Goal: Use online tool/utility: Utilize a website feature to perform a specific function

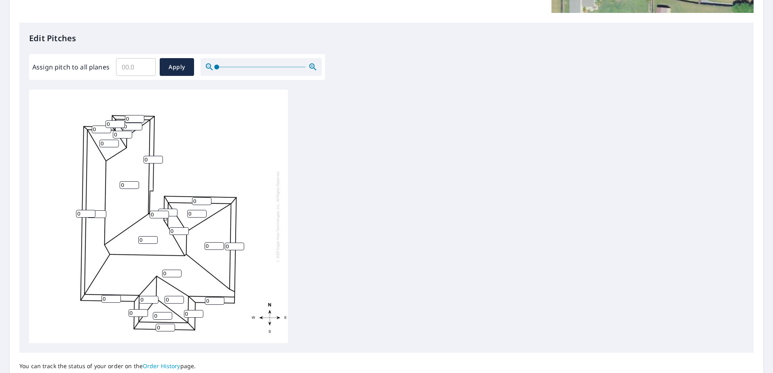
scroll to position [199, 0]
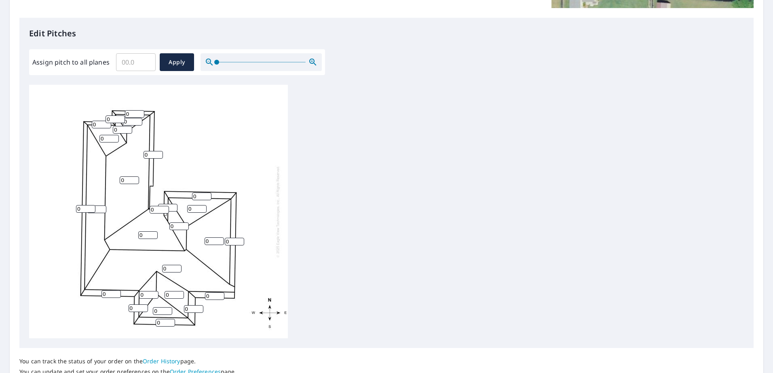
click at [130, 65] on input "Assign pitch to all planes" at bounding box center [136, 62] width 40 height 23
type input "11"
click at [168, 65] on span "Apply" at bounding box center [176, 62] width 21 height 10
type input "11"
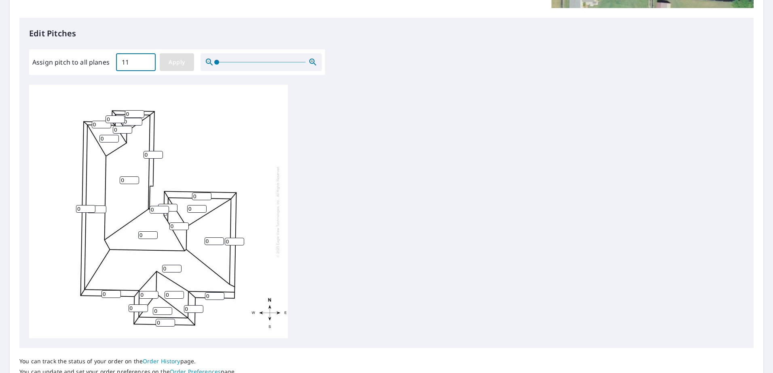
type input "11"
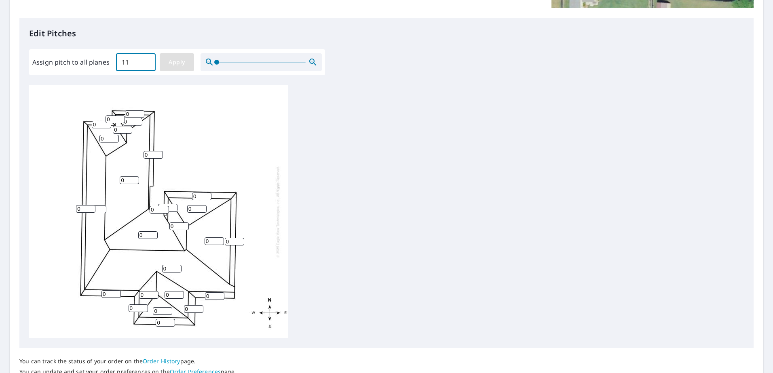
type input "11"
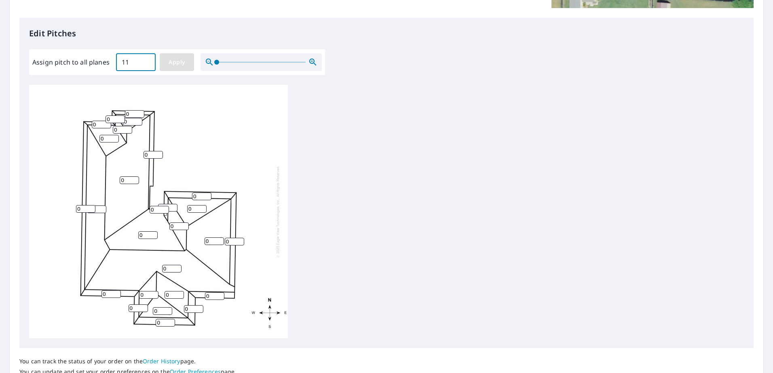
type input "11"
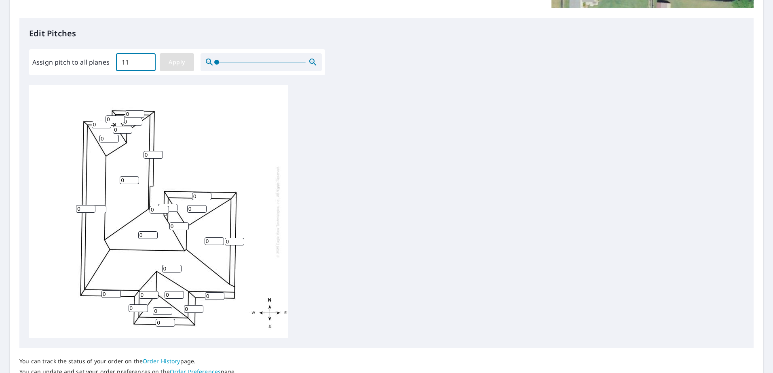
type input "11"
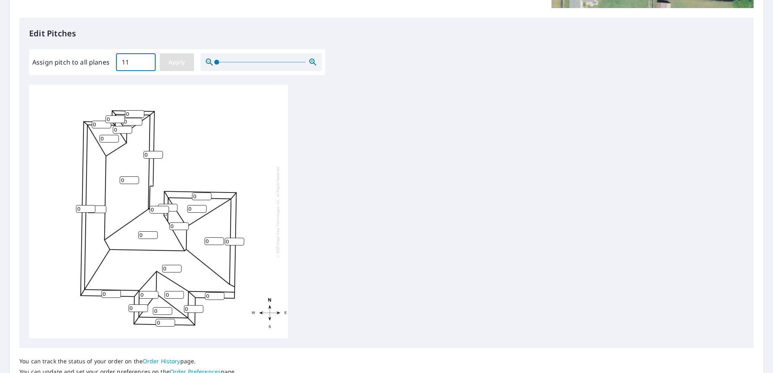
type input "11"
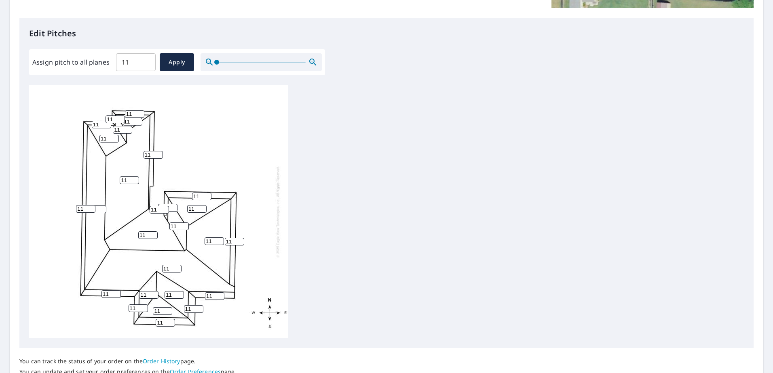
click at [134, 113] on input "11" at bounding box center [134, 114] width 19 height 8
type input "1"
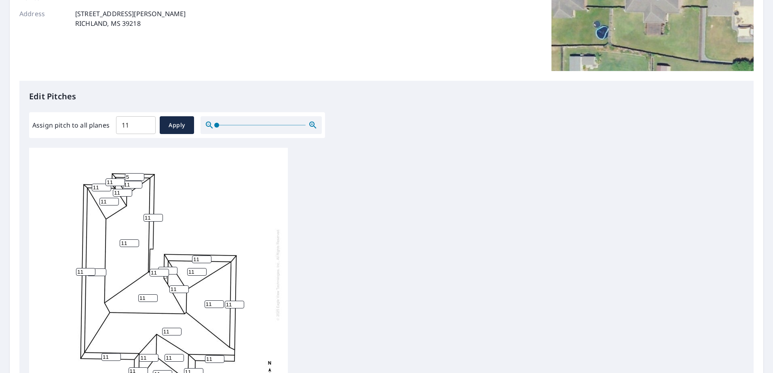
scroll to position [113, 0]
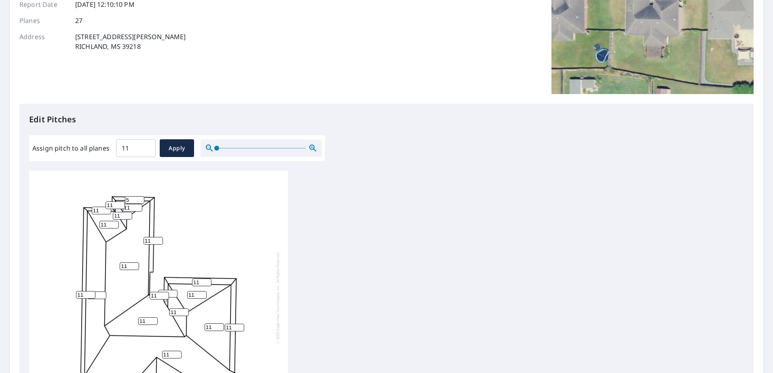
type input "5"
click at [311, 148] on icon "button" at bounding box center [312, 147] width 2 height 2
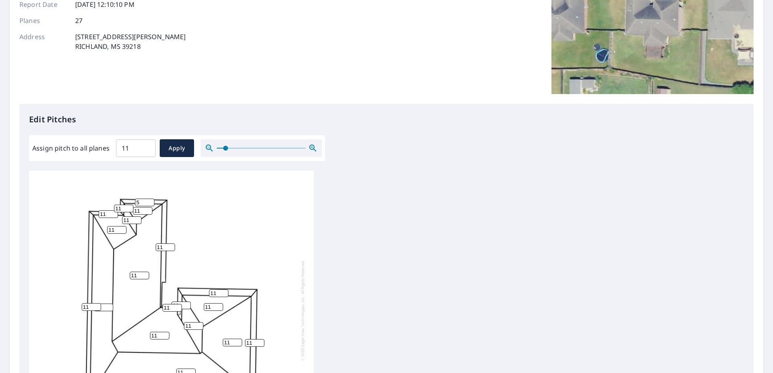
click at [311, 148] on icon "button" at bounding box center [312, 147] width 2 height 2
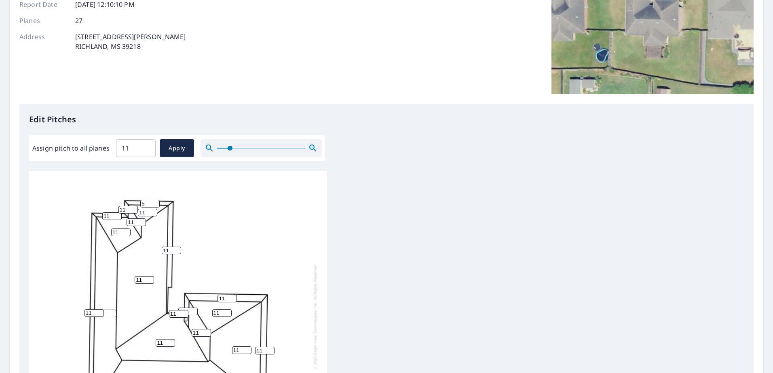
click at [311, 148] on icon "button" at bounding box center [312, 147] width 2 height 2
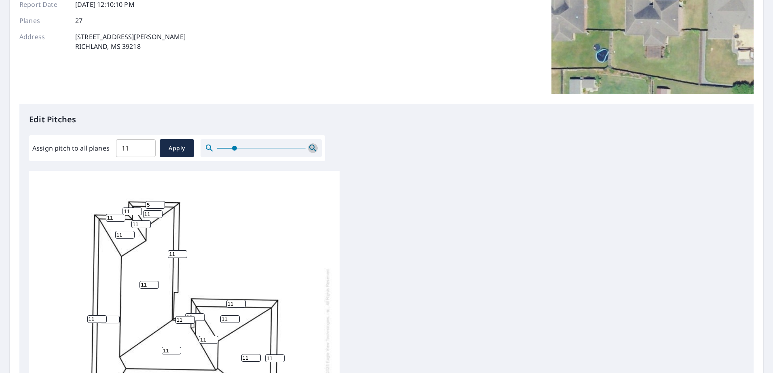
click at [311, 148] on icon "button" at bounding box center [312, 147] width 2 height 2
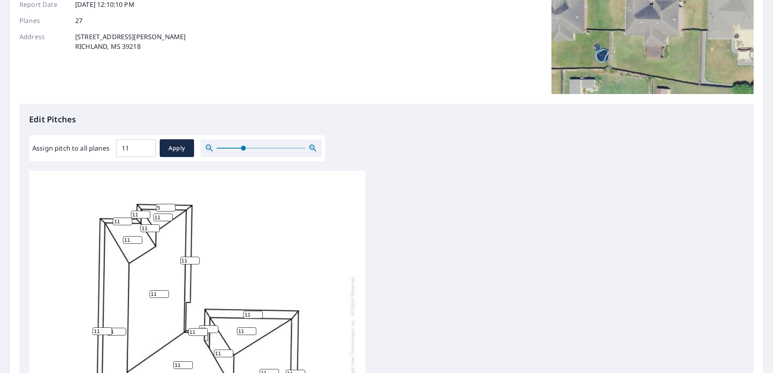
click at [311, 148] on icon "button" at bounding box center [312, 147] width 2 height 2
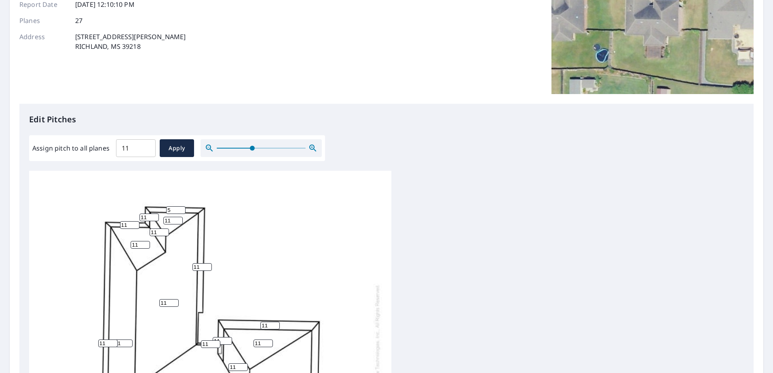
click at [311, 148] on icon "button" at bounding box center [312, 147] width 2 height 2
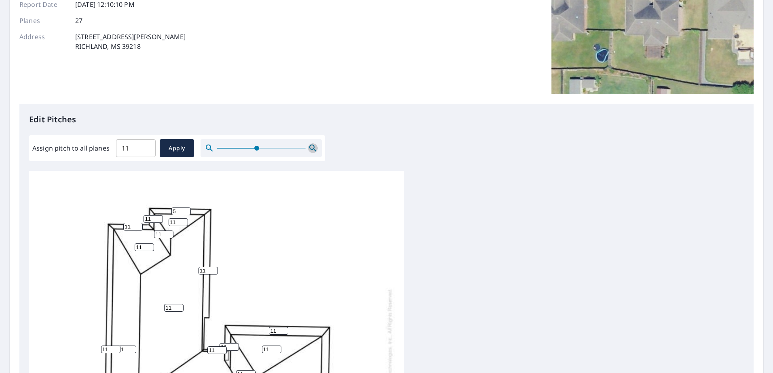
click at [311, 148] on icon "button" at bounding box center [312, 147] width 2 height 2
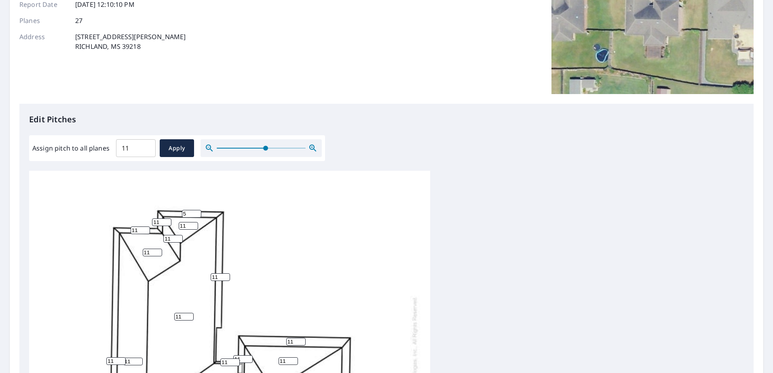
click at [311, 148] on icon "button" at bounding box center [312, 147] width 2 height 2
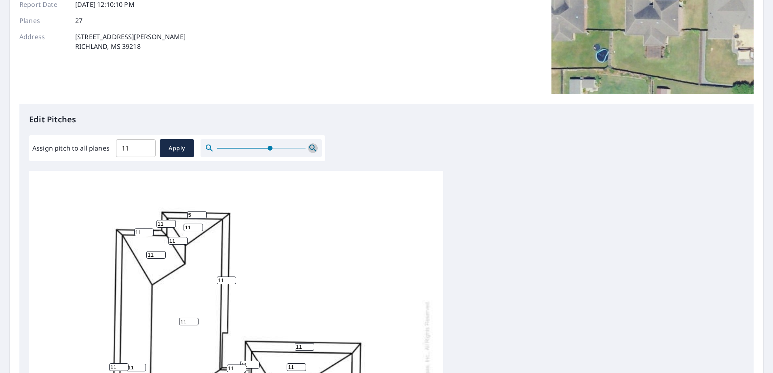
click at [311, 148] on icon "button" at bounding box center [312, 147] width 2 height 2
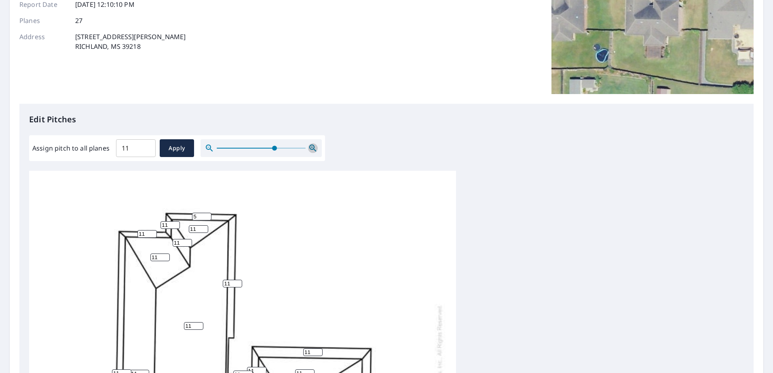
click at [311, 148] on icon "button" at bounding box center [312, 147] width 2 height 2
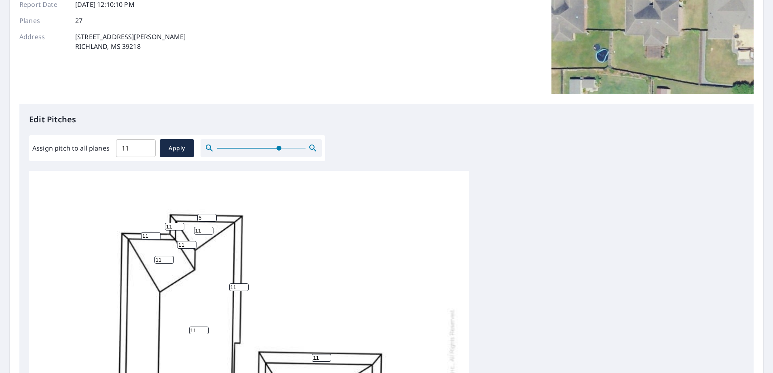
click at [170, 228] on input "11" at bounding box center [174, 227] width 19 height 8
type input "1"
type input "5"
click at [149, 236] on input "11" at bounding box center [150, 236] width 19 height 8
type input "1"
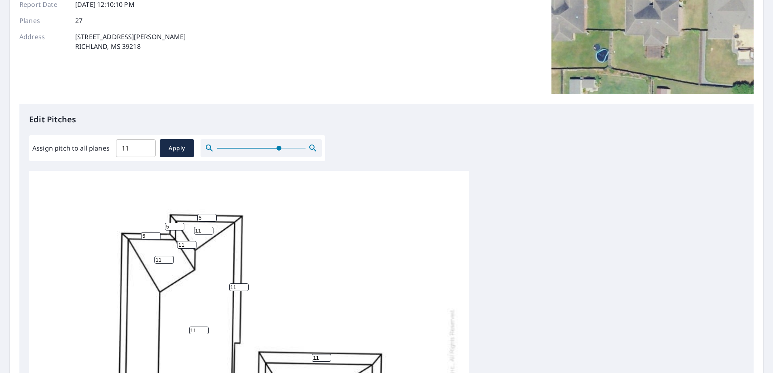
type input "5"
click at [237, 288] on input "11" at bounding box center [238, 288] width 19 height 8
type input "1"
type input "5"
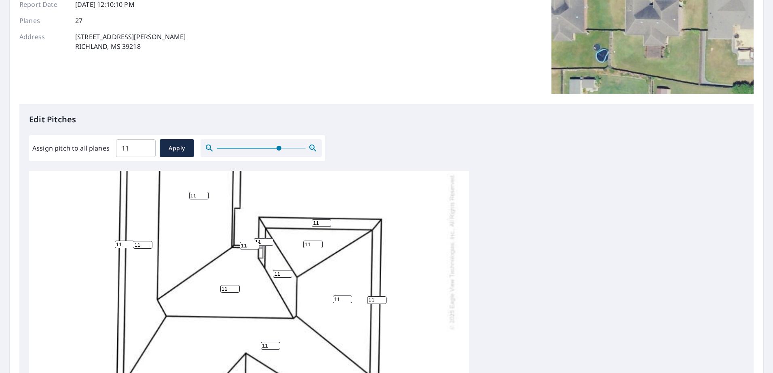
scroll to position [133, 0]
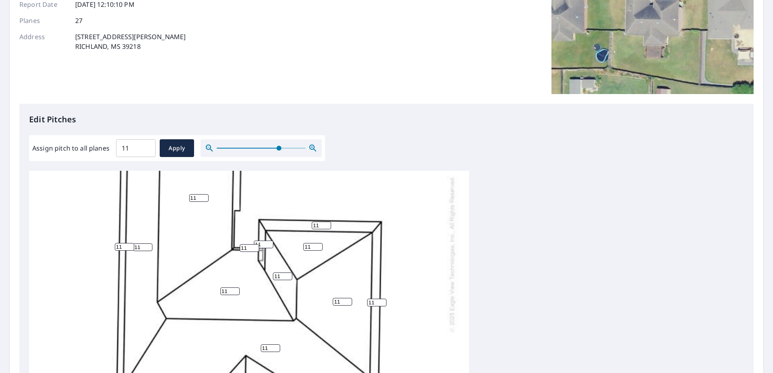
click at [262, 244] on input "11" at bounding box center [263, 245] width 19 height 8
type input "1"
type input "5"
click at [247, 248] on input "11" at bounding box center [249, 249] width 19 height 8
type input "1"
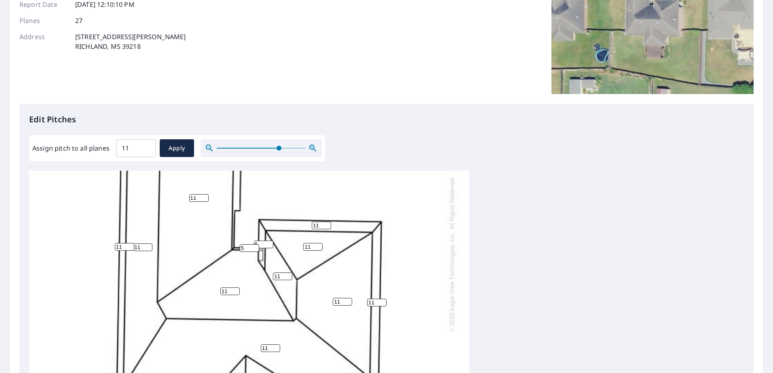
type input "5"
click at [373, 299] on input "11" at bounding box center [376, 303] width 19 height 8
type input "1"
type input "5"
click at [323, 223] on input "11" at bounding box center [321, 226] width 19 height 8
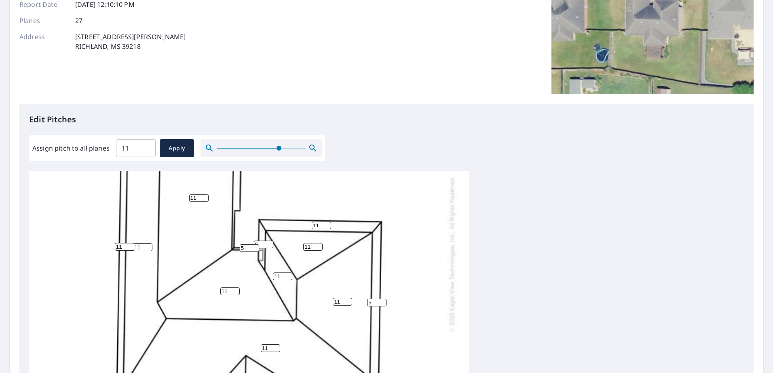
type input "1"
type input "5"
click at [424, 262] on div "11 11 11 11 11 11 11 11 11 11 11 5 5 11 11 5 11 11 11 11 5 11 11 5 5 5 5" at bounding box center [249, 254] width 440 height 432
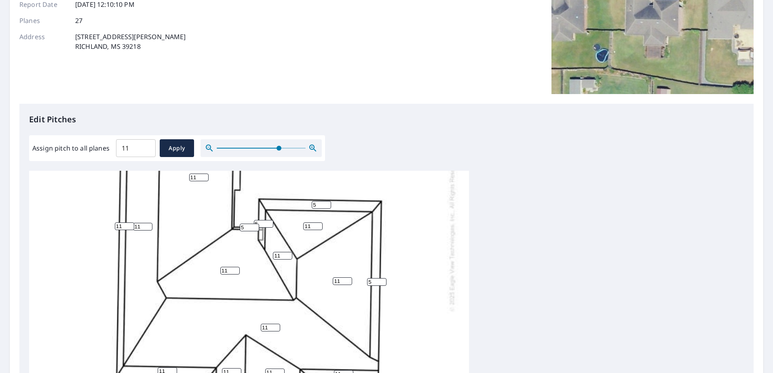
scroll to position [164, 0]
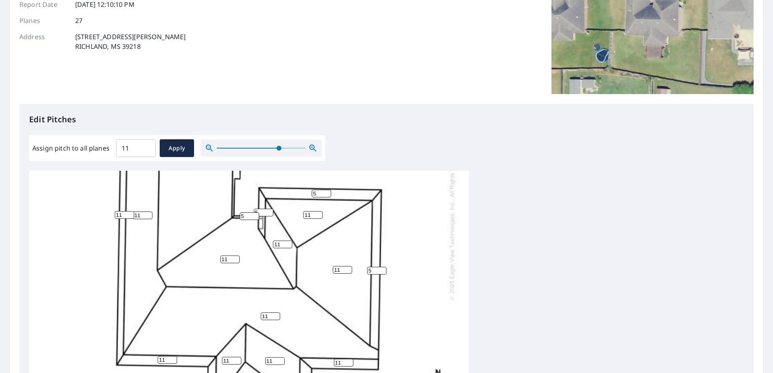
click at [122, 215] on input "11" at bounding box center [124, 215] width 19 height 8
type input "1"
type input "5"
click at [169, 360] on input "11" at bounding box center [167, 360] width 19 height 8
type input "1"
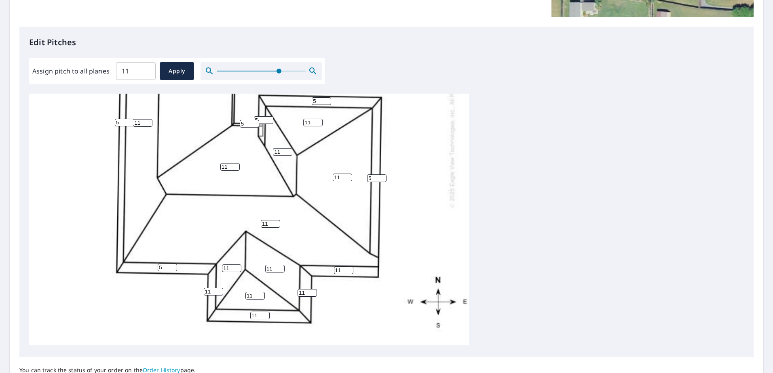
scroll to position [195, 0]
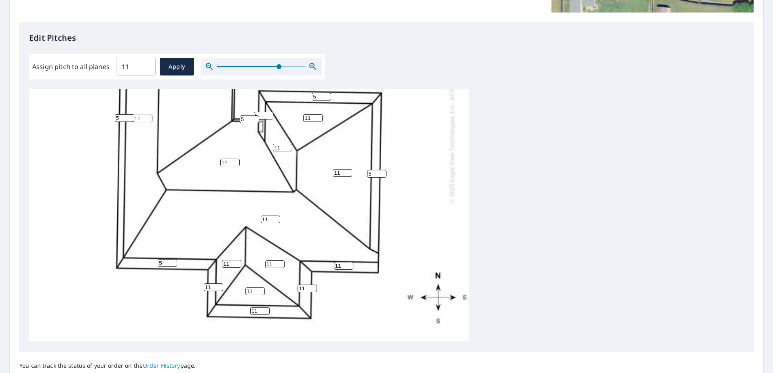
type input "5"
click at [210, 284] on input "11" at bounding box center [213, 288] width 19 height 8
type input "1"
type input "5"
click at [256, 308] on input "11" at bounding box center [259, 312] width 19 height 8
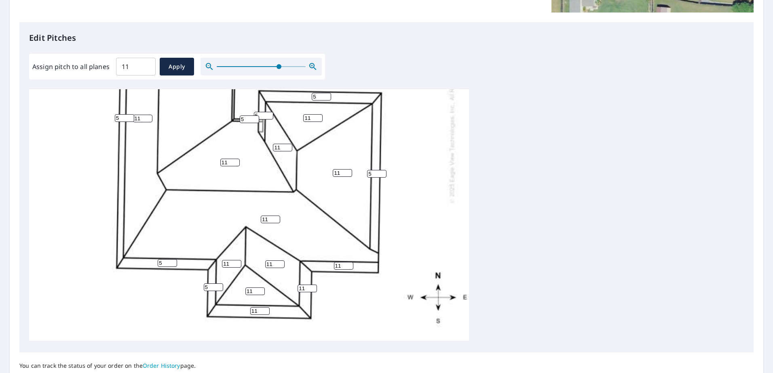
type input "1"
type input "5"
click at [303, 285] on input "11" at bounding box center [306, 289] width 19 height 8
type input "1"
type input "5"
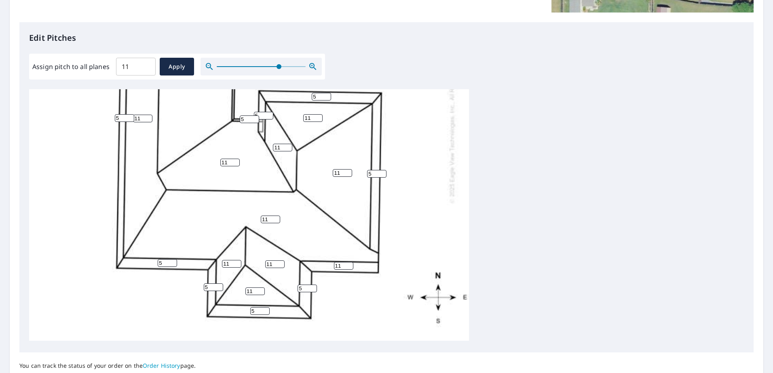
click at [341, 262] on input "11" at bounding box center [343, 266] width 19 height 8
type input "1"
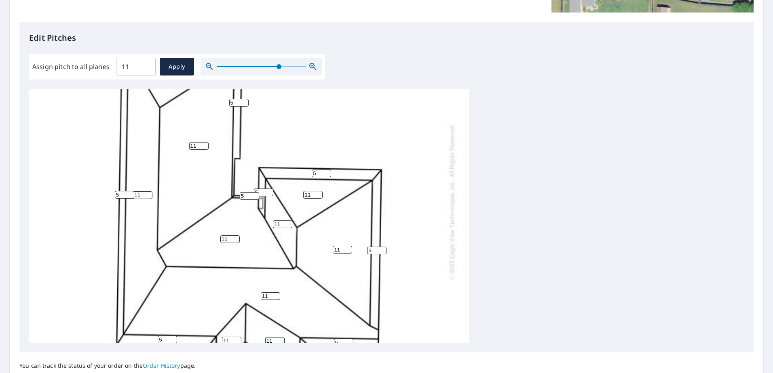
scroll to position [78, 0]
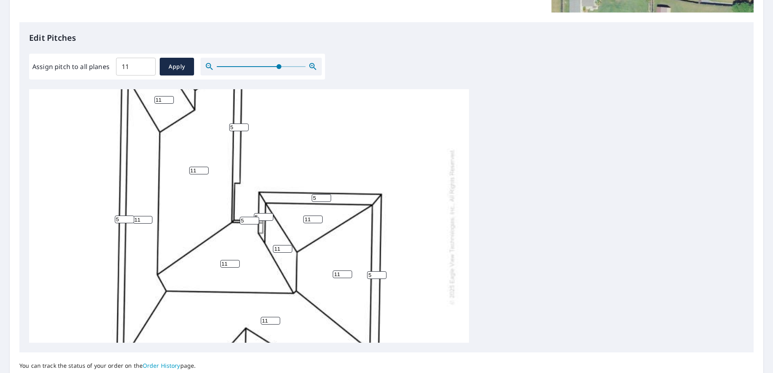
type input "5"
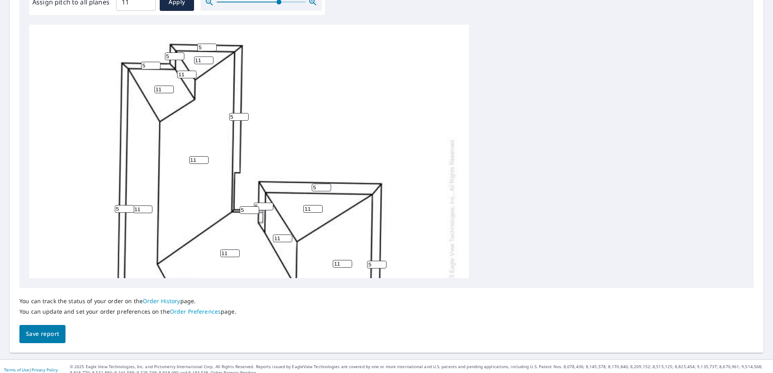
scroll to position [0, 0]
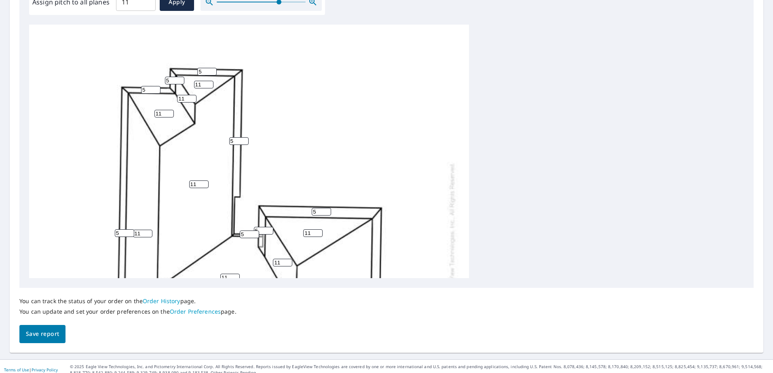
click at [52, 337] on span "Save report" at bounding box center [42, 334] width 33 height 10
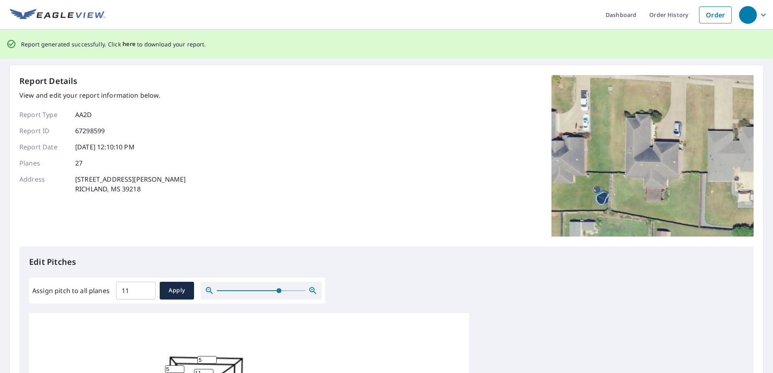
click at [129, 42] on span "here" at bounding box center [128, 44] width 13 height 10
